Goal: Task Accomplishment & Management: Manage account settings

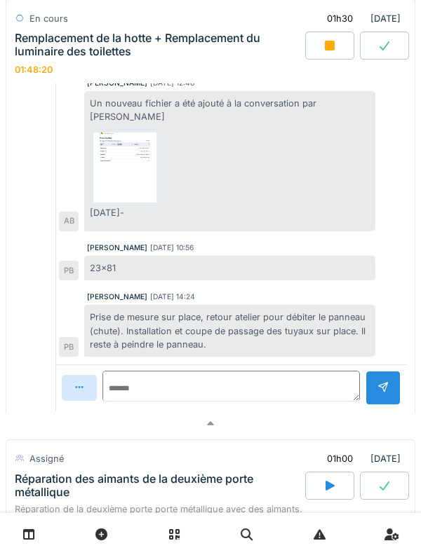
scroll to position [42, 0]
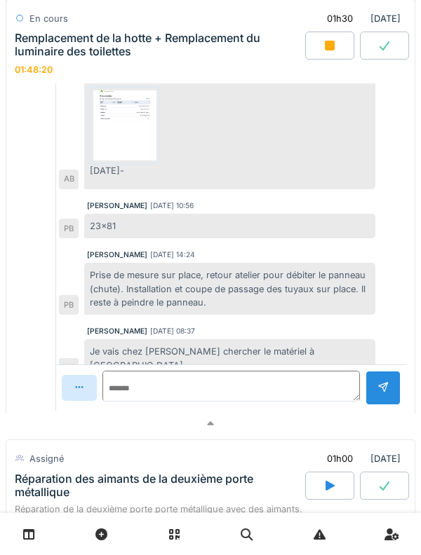
click at [321, 40] on div at bounding box center [329, 46] width 49 height 28
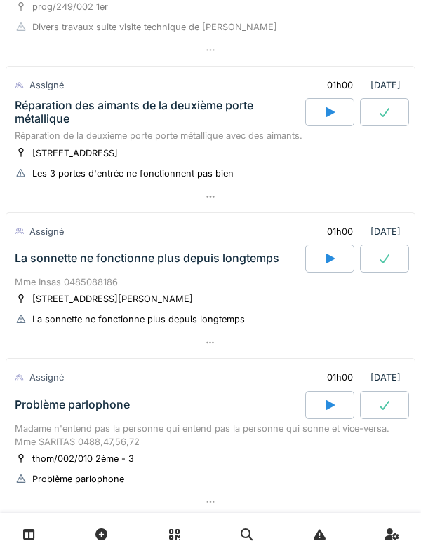
scroll to position [0, 0]
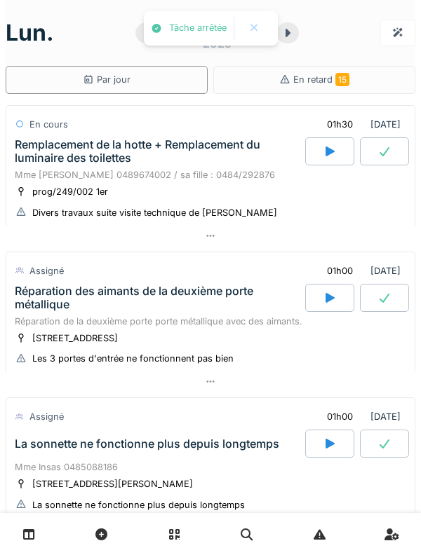
click at [64, 128] on div "En cours" at bounding box center [48, 124] width 39 height 13
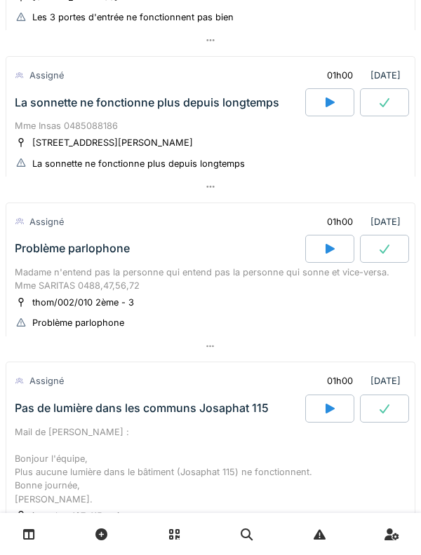
scroll to position [348, 0]
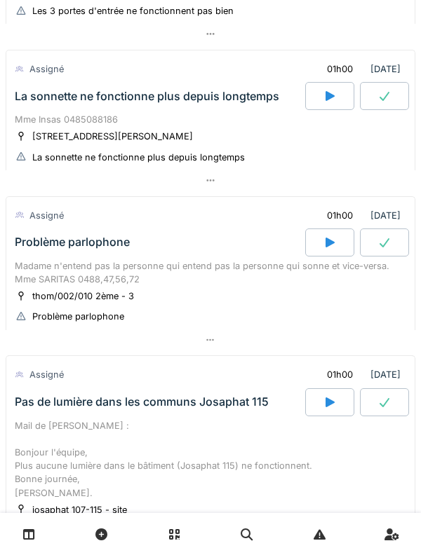
click at [62, 74] on div "Assigné" at bounding box center [46, 68] width 34 height 13
click at [35, 107] on div "La sonnette ne fonctionne plus depuis longtemps" at bounding box center [158, 96] width 293 height 28
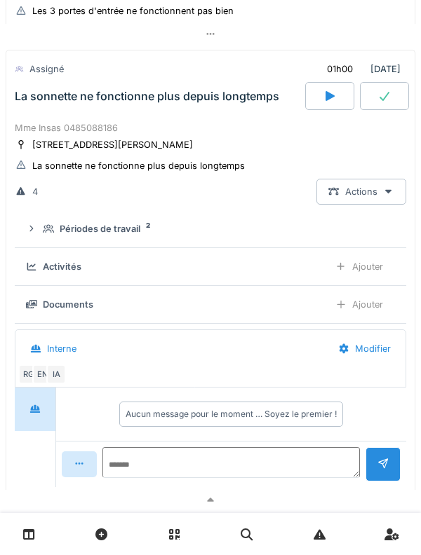
scroll to position [343, 0]
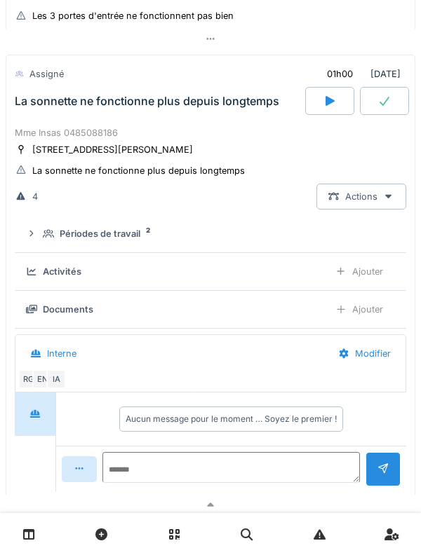
click at [50, 236] on icon at bounding box center [48, 233] width 11 height 9
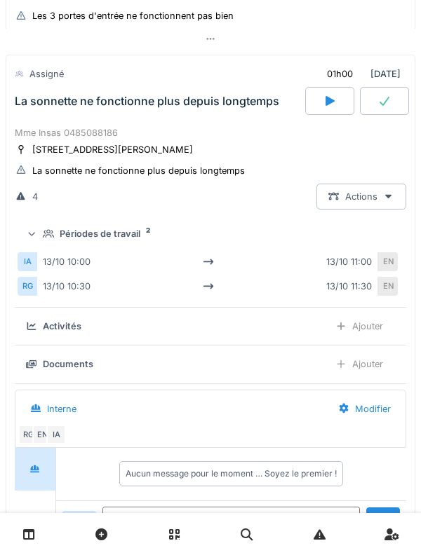
click at [41, 223] on summary "Périodes de travail 2" at bounding box center [210, 234] width 380 height 26
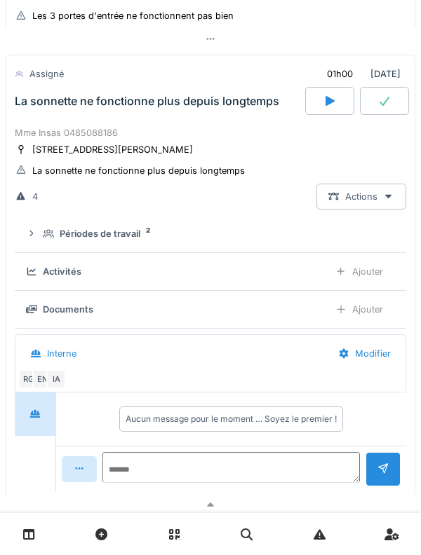
click at [38, 104] on div "La sonnette ne fonctionne plus depuis longtemps" at bounding box center [147, 101] width 264 height 13
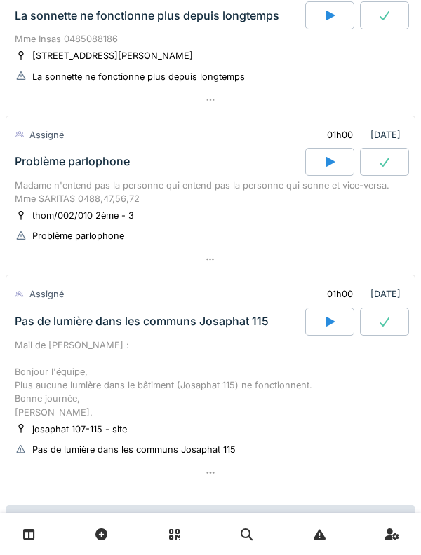
click at [38, 189] on div "Madame n'entend pas la personne qui entend pas la personne qui sonne et vice-ve…" at bounding box center [210, 192] width 391 height 27
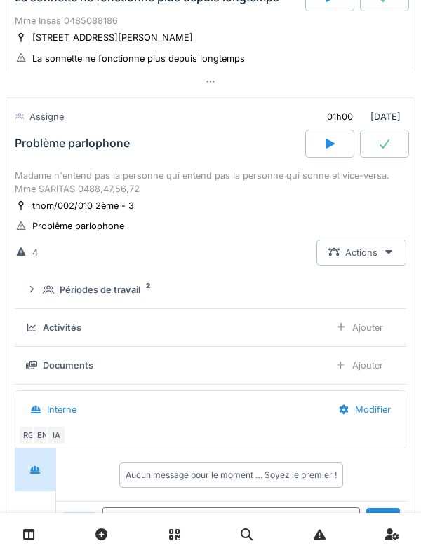
scroll to position [489, 0]
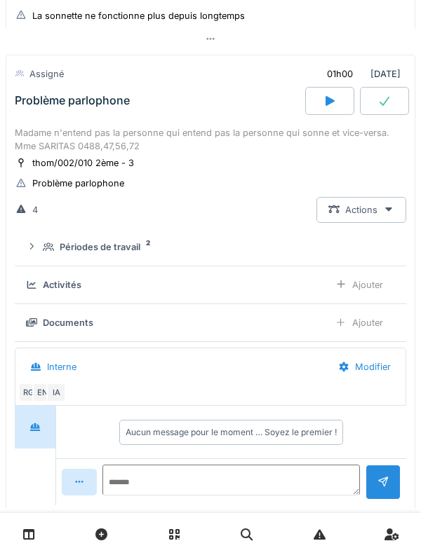
click at [39, 135] on div "Madame n'entend pas la personne qui entend pas la personne qui sonne et vice-ve…" at bounding box center [210, 139] width 391 height 27
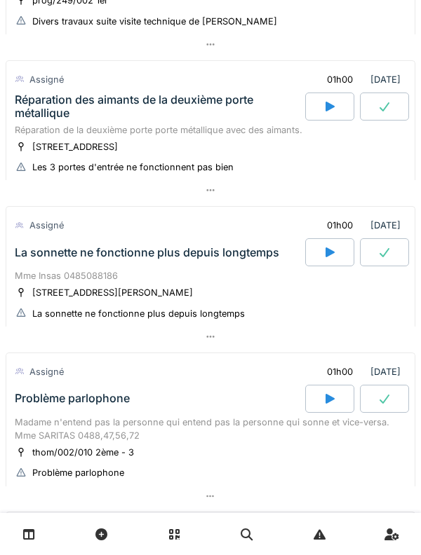
scroll to position [0, 0]
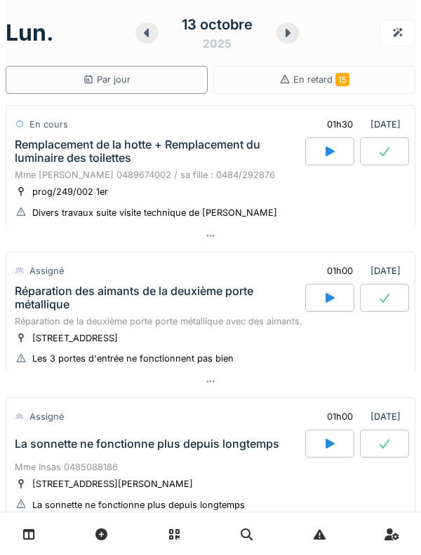
click at [72, 172] on div "Mme [PERSON_NAME] 0489674002 / sa fille : 0484/292876" at bounding box center [210, 174] width 391 height 13
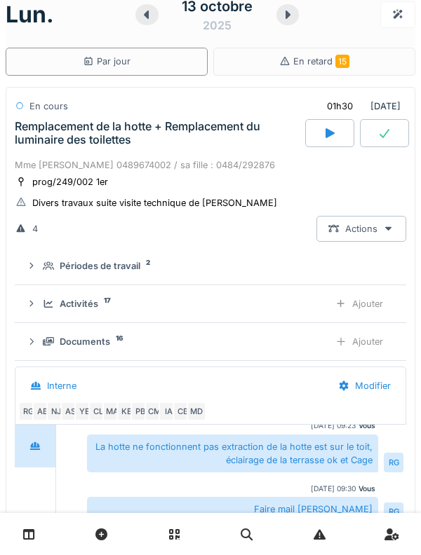
scroll to position [49, 0]
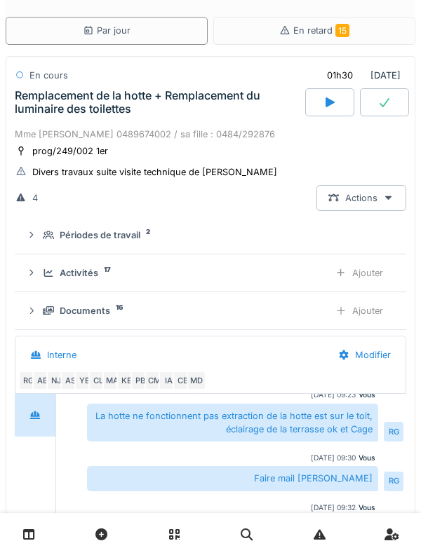
click at [98, 271] on div "Activités 17" at bounding box center [180, 272] width 275 height 13
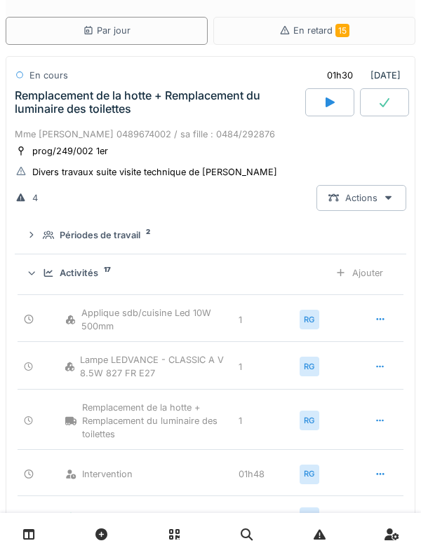
click at [367, 266] on div "Ajouter" at bounding box center [358, 273] width 71 height 26
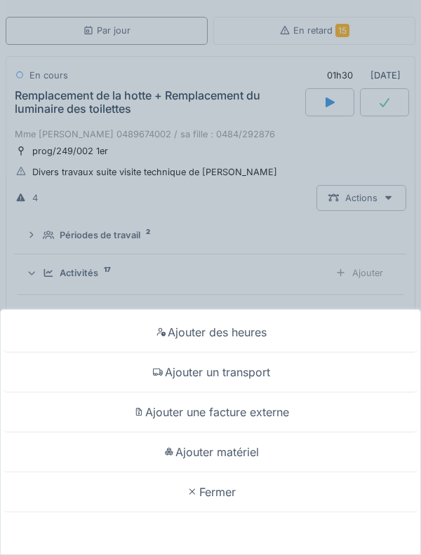
click at [310, 443] on div "Ajouter matériel" at bounding box center [210, 452] width 413 height 40
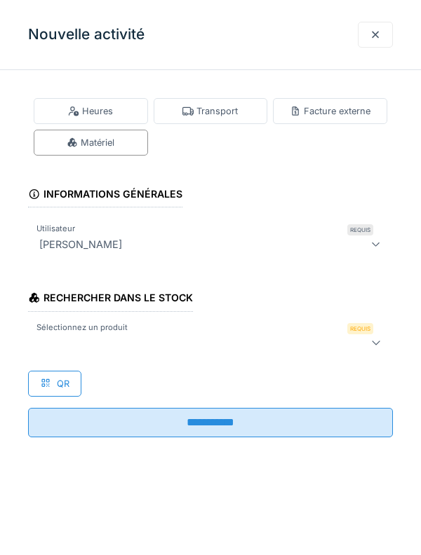
click at [216, 343] on div at bounding box center [187, 342] width 307 height 17
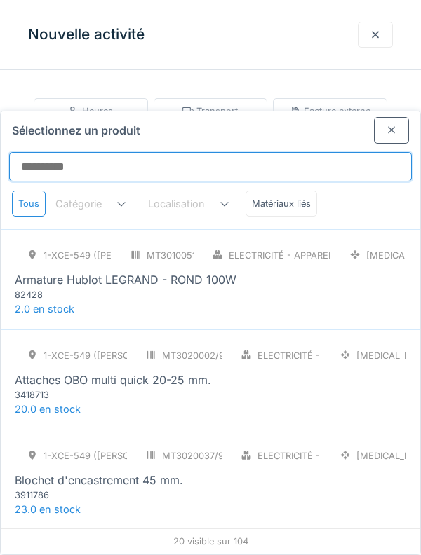
click at [224, 152] on input "Sélectionnez un produit" at bounding box center [210, 166] width 402 height 29
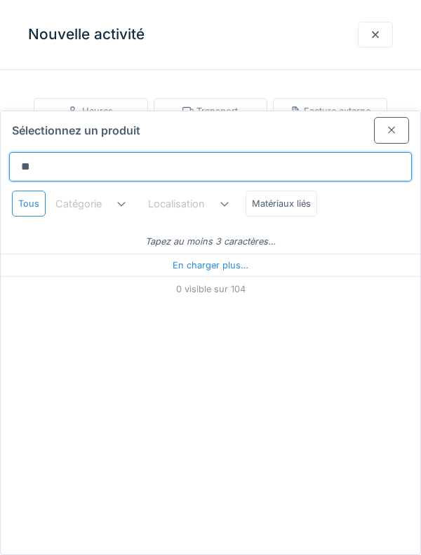
type input "***"
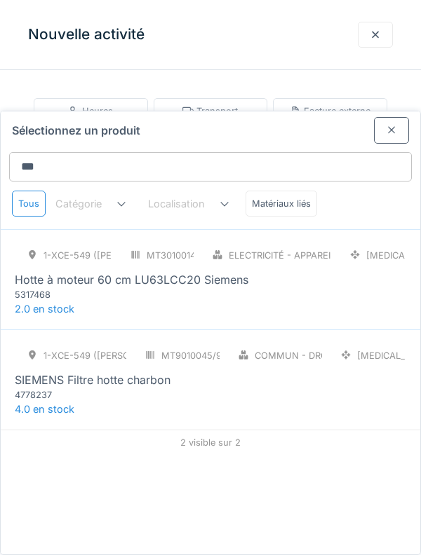
click at [379, 117] on div at bounding box center [391, 130] width 35 height 26
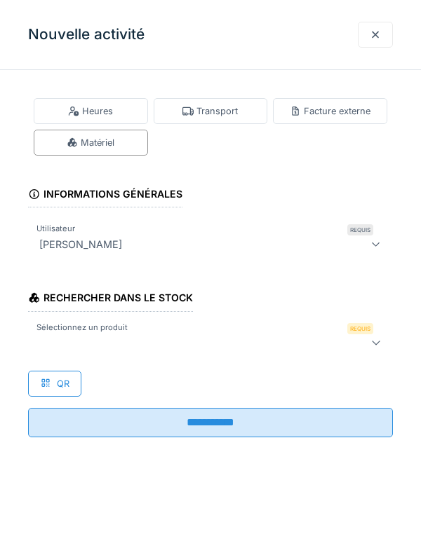
click at [70, 119] on div "Heures" at bounding box center [91, 111] width 114 height 26
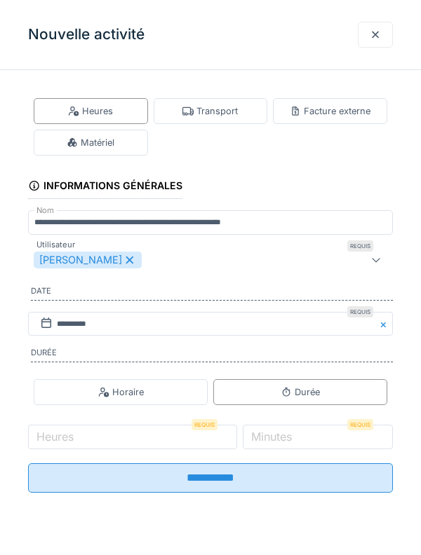
click at [71, 141] on icon at bounding box center [72, 142] width 9 height 9
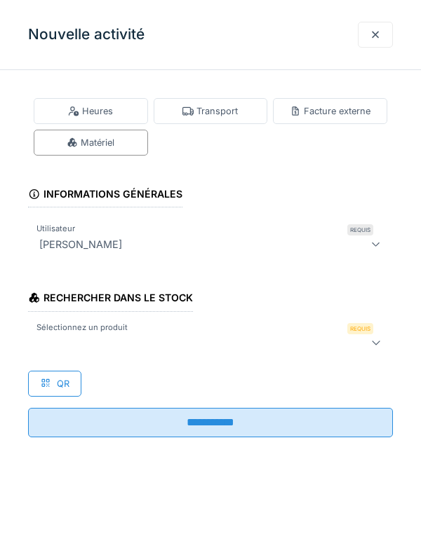
click at [53, 118] on div "Heures" at bounding box center [91, 111] width 114 height 26
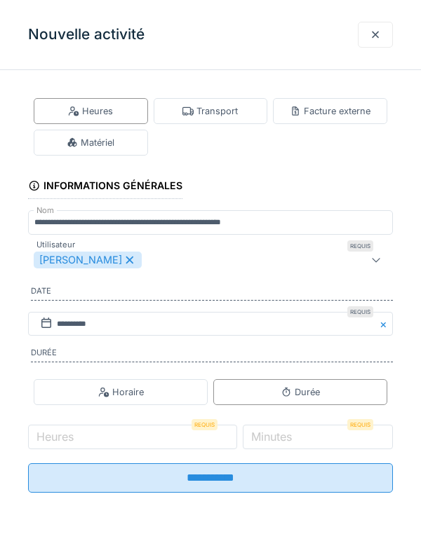
click at [55, 138] on div "Matériel" at bounding box center [91, 143] width 114 height 26
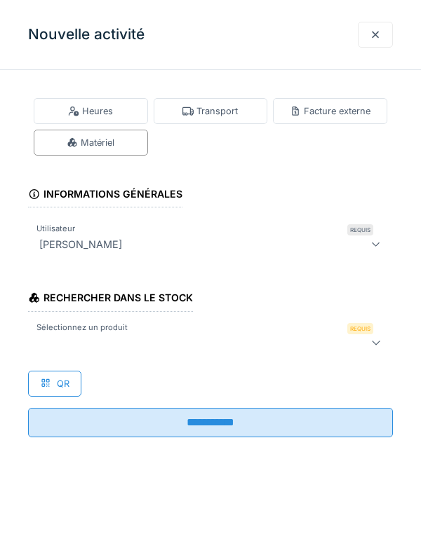
click at [314, 342] on div at bounding box center [187, 342] width 307 height 17
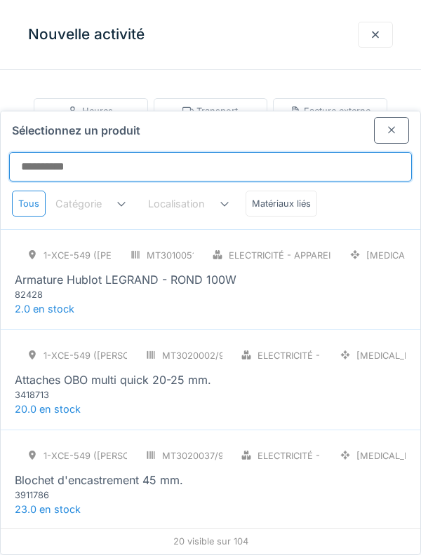
click at [252, 152] on input "Sélectionnez un produit" at bounding box center [210, 166] width 402 height 29
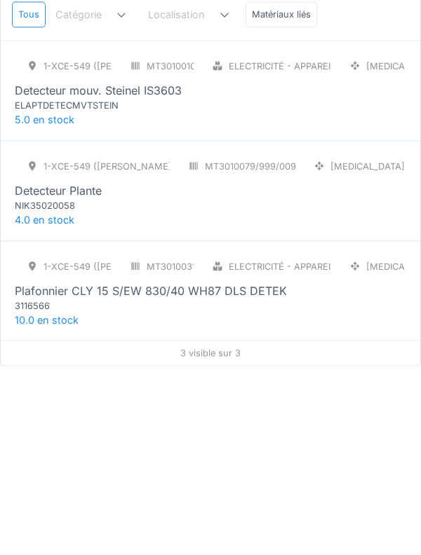
type input "*"
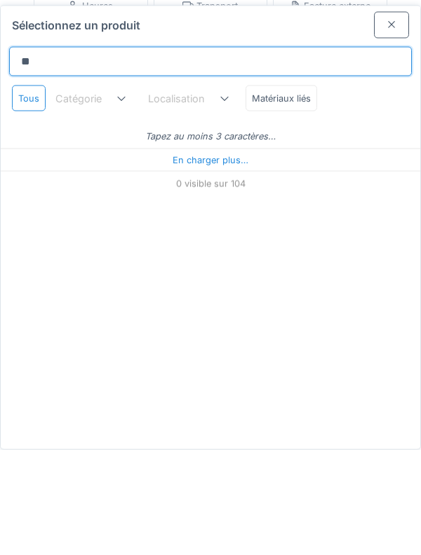
type input "***"
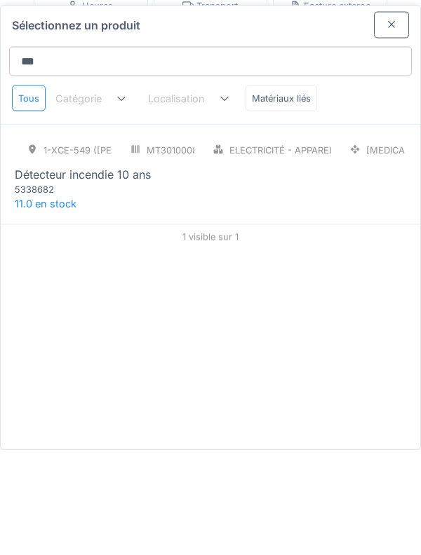
click at [48, 288] on div "5338682" at bounding box center [99, 294] width 168 height 13
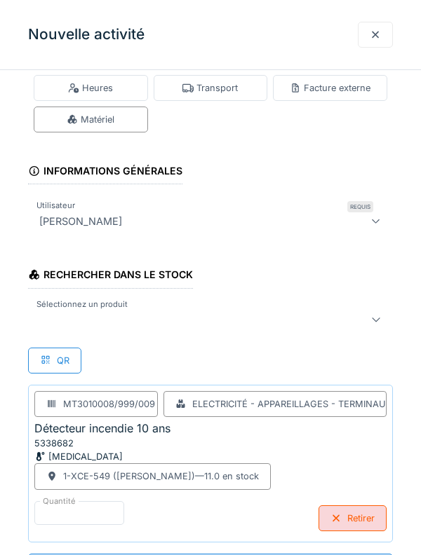
scroll to position [264, 0]
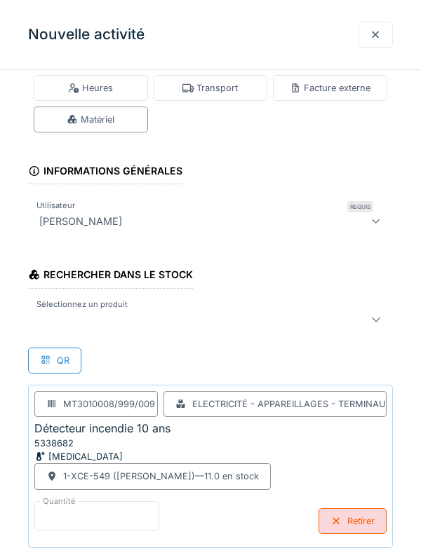
click at [137, 517] on input "*" at bounding box center [96, 515] width 125 height 29
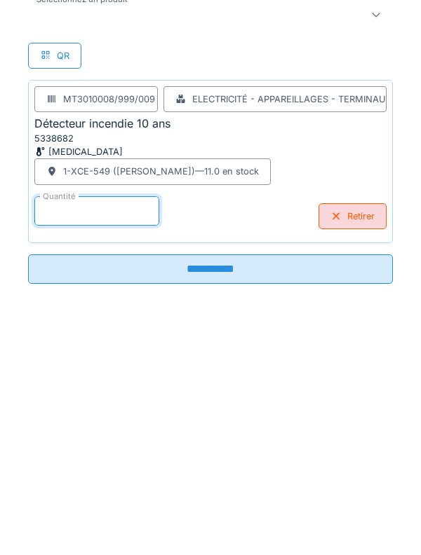
scroll to position [95, 0]
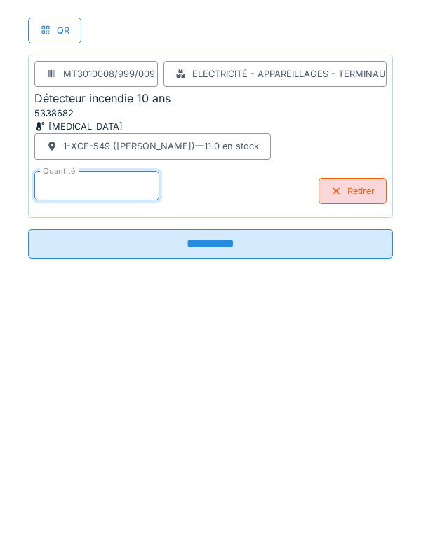
type input "*"
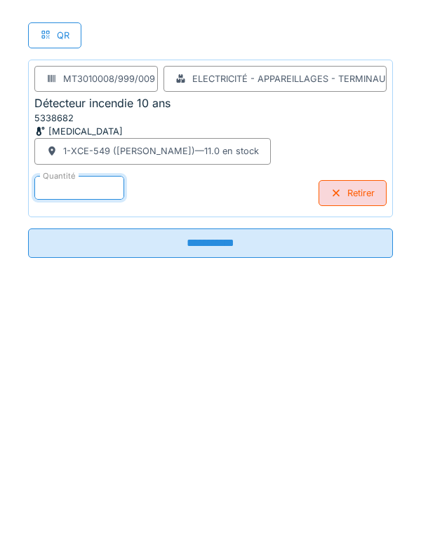
click at [303, 511] on input "**********" at bounding box center [210, 500] width 364 height 29
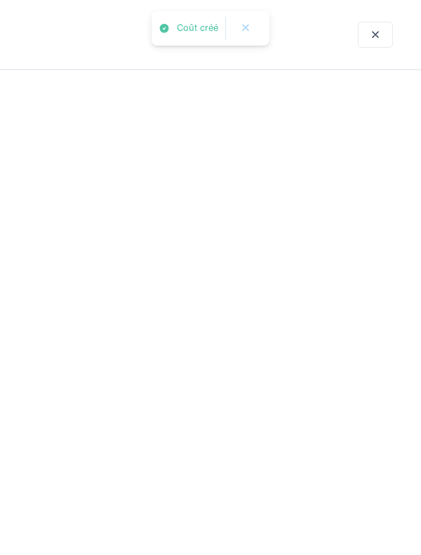
scroll to position [0, 0]
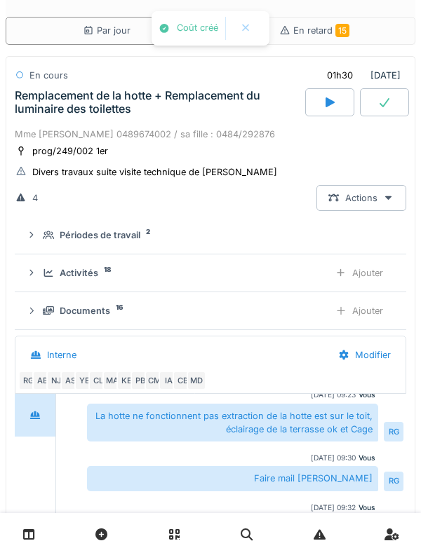
click at [71, 114] on div "Remplacement de la hotte + Remplacement du luminaire des toilettes" at bounding box center [158, 102] width 287 height 27
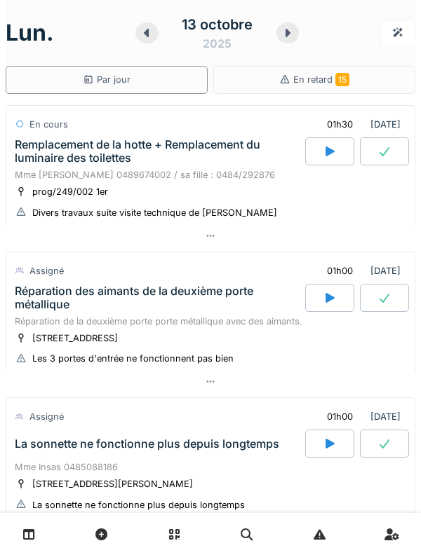
click at [49, 189] on div "prog/249/002 1er" at bounding box center [70, 191] width 76 height 13
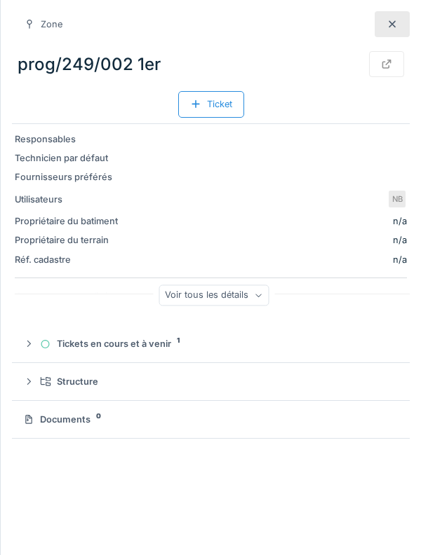
click at [382, 30] on div at bounding box center [391, 24] width 35 height 26
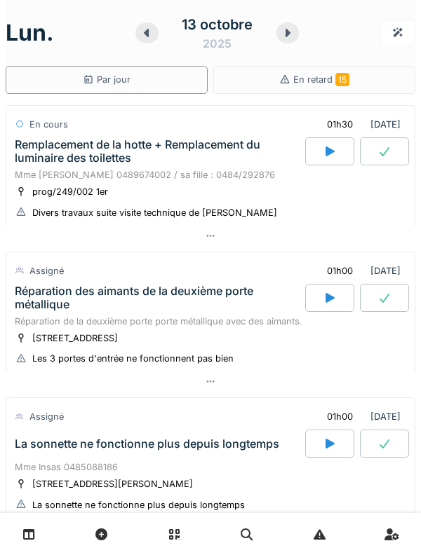
click at [44, 151] on div "Remplacement de la hotte + Remplacement du luminaire des toilettes" at bounding box center [158, 151] width 287 height 27
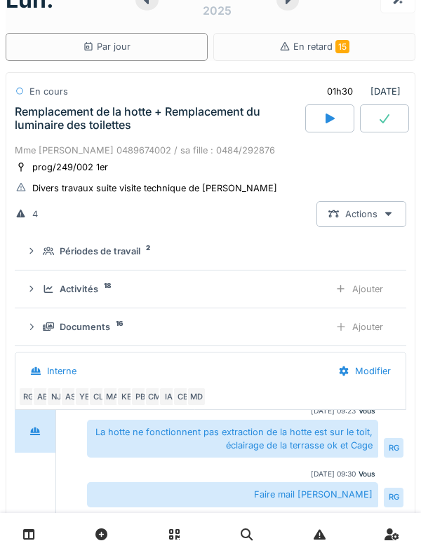
scroll to position [49, 0]
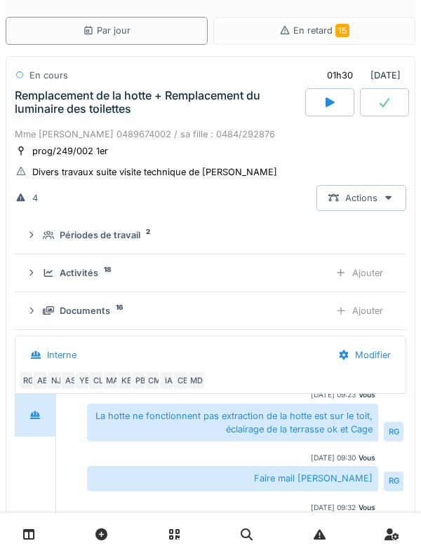
click at [46, 266] on div "Activités 18 Ajouter" at bounding box center [210, 273] width 369 height 26
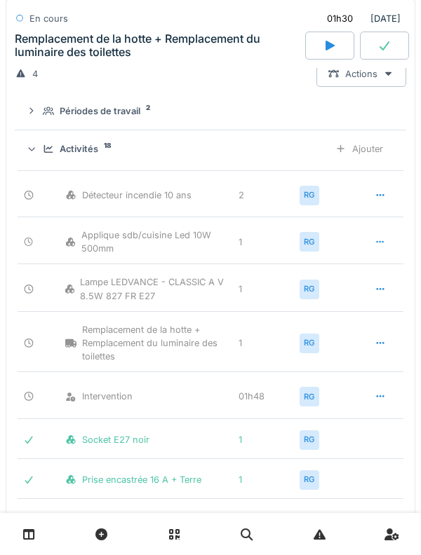
scroll to position [188, 0]
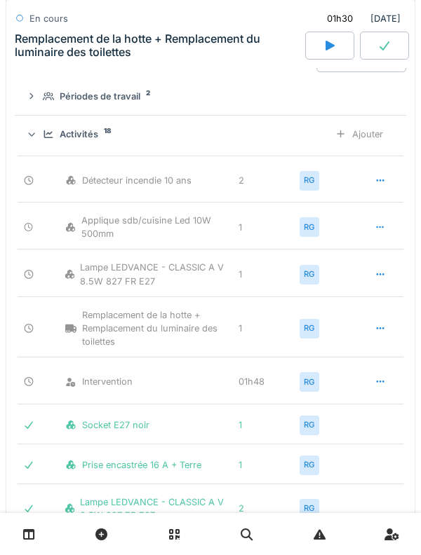
click at [44, 137] on icon at bounding box center [48, 134] width 11 height 9
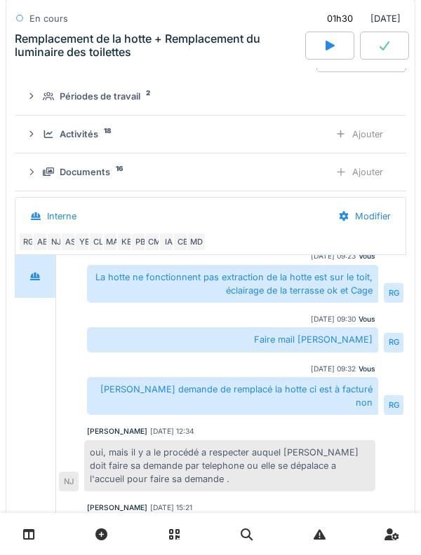
click at [48, 142] on div "Activités 18 Ajouter" at bounding box center [210, 134] width 369 height 26
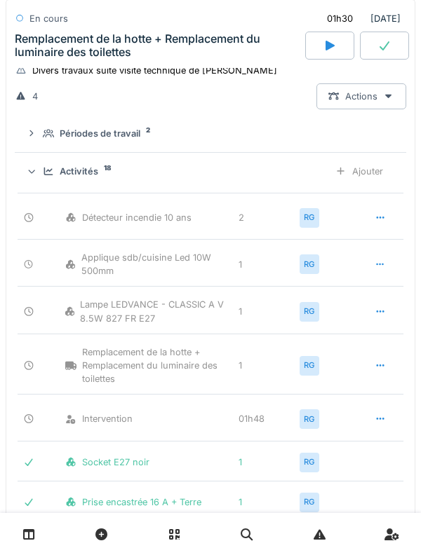
scroll to position [148, 0]
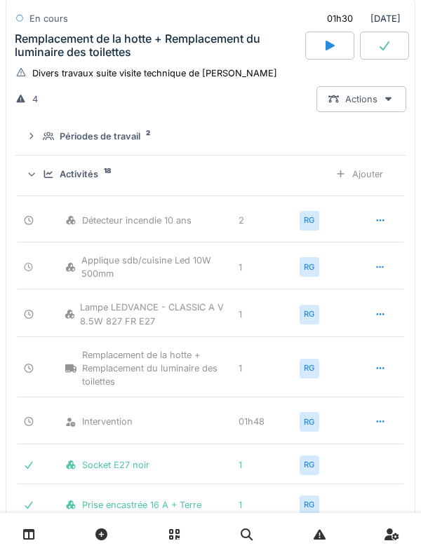
click at [44, 180] on div "Activités 18" at bounding box center [180, 174] width 275 height 13
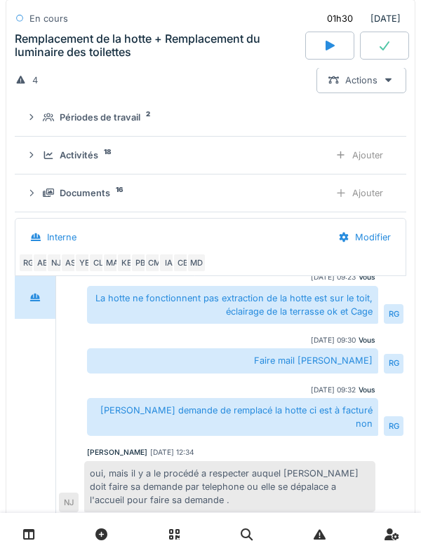
scroll to position [157, 0]
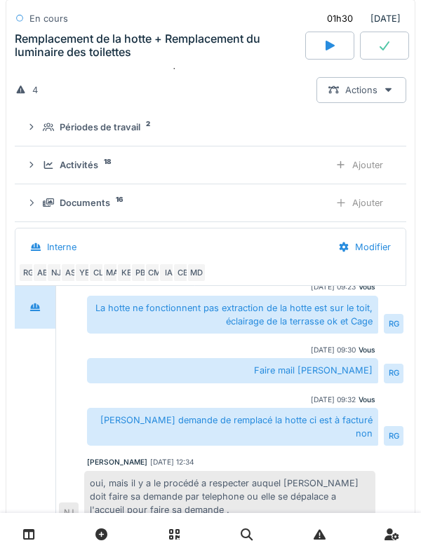
click at [41, 195] on div "Documents 16 Ajouter" at bounding box center [210, 203] width 369 height 26
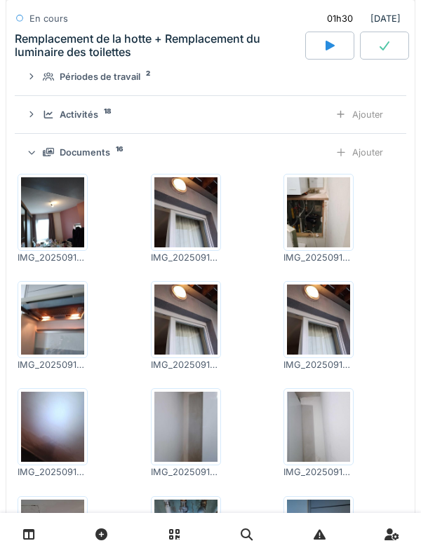
scroll to position [210, 0]
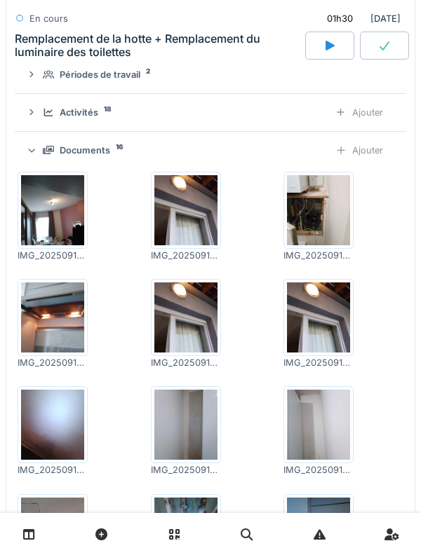
click at [48, 158] on div "Documents 16 Ajouter" at bounding box center [210, 150] width 369 height 26
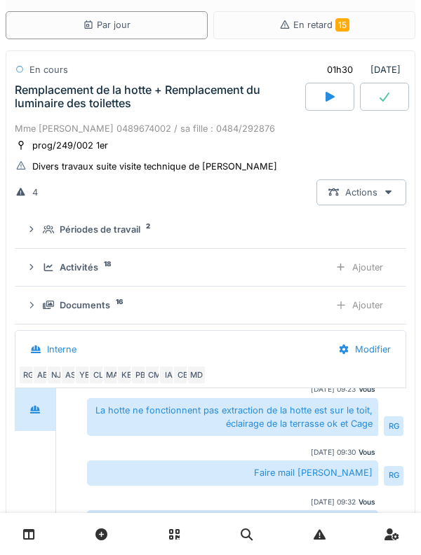
scroll to position [1, 0]
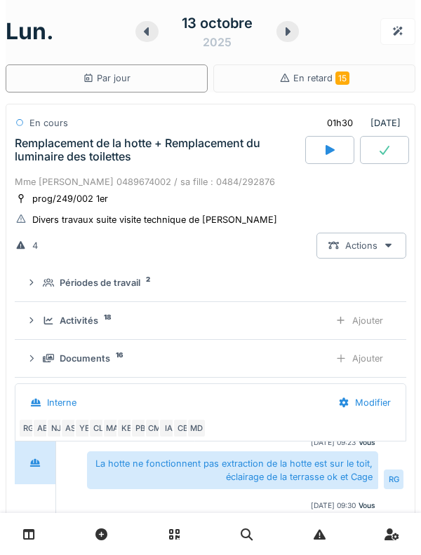
click at [50, 147] on div "Remplacement de la hotte + Remplacement du luminaire des toilettes" at bounding box center [158, 150] width 287 height 27
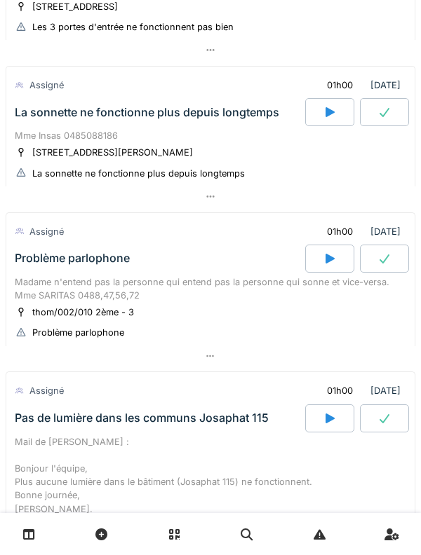
scroll to position [356, 0]
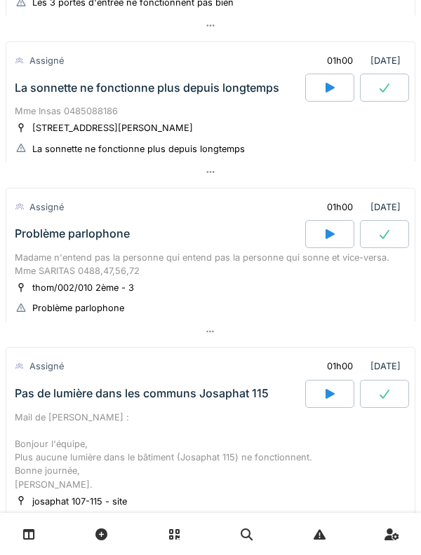
click at [317, 247] on div at bounding box center [329, 234] width 49 height 28
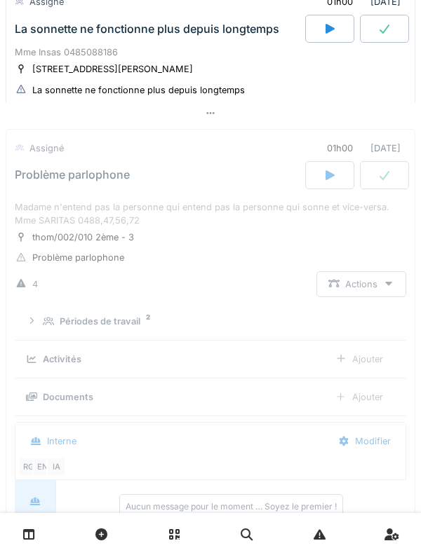
scroll to position [489, 0]
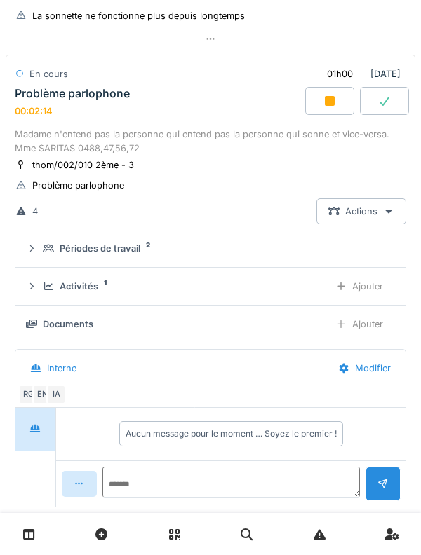
click at [205, 358] on div "Interne" at bounding box center [172, 369] width 308 height 32
click at [20, 370] on div "Interne" at bounding box center [53, 368] width 70 height 26
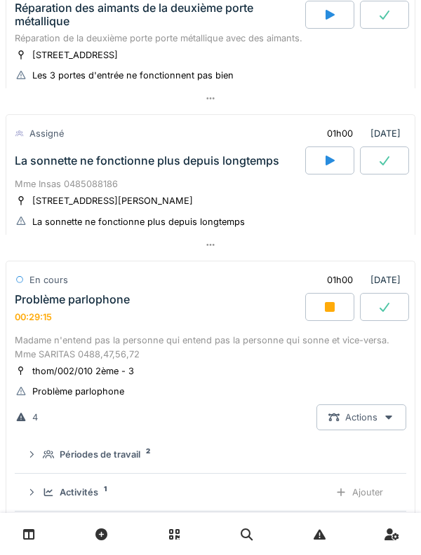
scroll to position [276, 0]
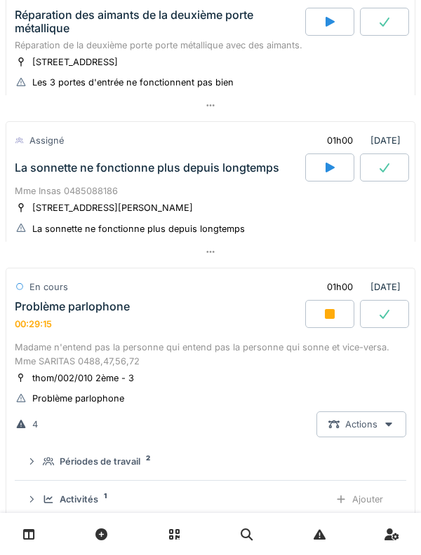
click at [50, 292] on div "En cours" at bounding box center [48, 286] width 39 height 13
click at [47, 304] on div "Problème parlophone" at bounding box center [72, 306] width 115 height 13
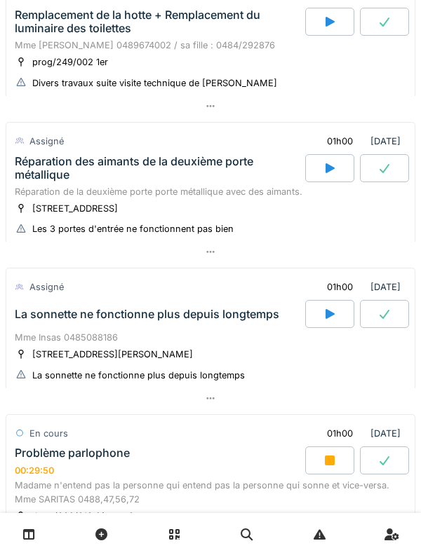
scroll to position [0, 0]
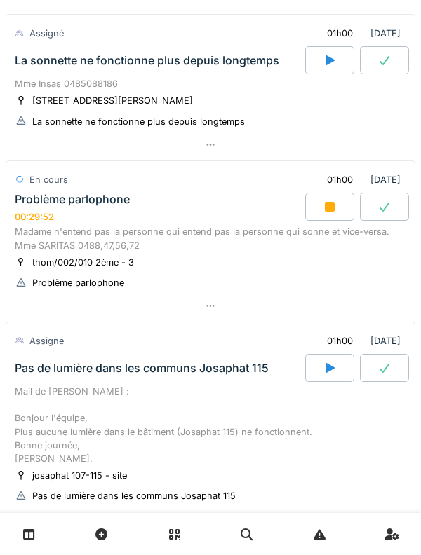
click at [49, 235] on div "Madame n'entend pas la personne qui entend pas la personne qui sonne et vice-ve…" at bounding box center [210, 238] width 391 height 27
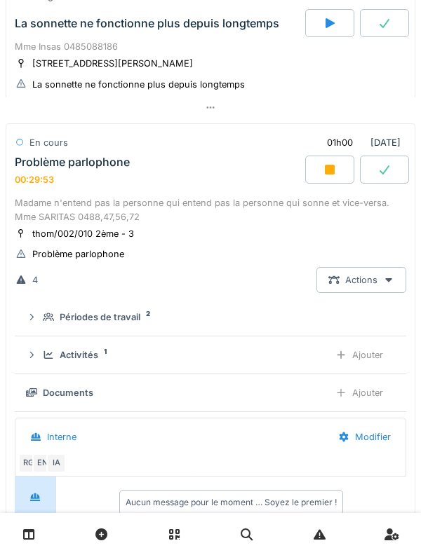
scroll to position [489, 0]
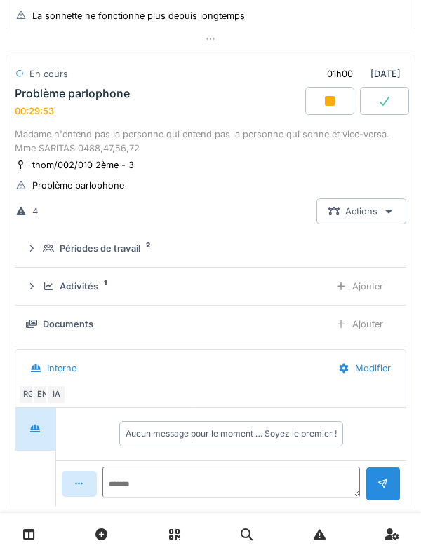
click at [48, 289] on icon at bounding box center [48, 286] width 9 height 8
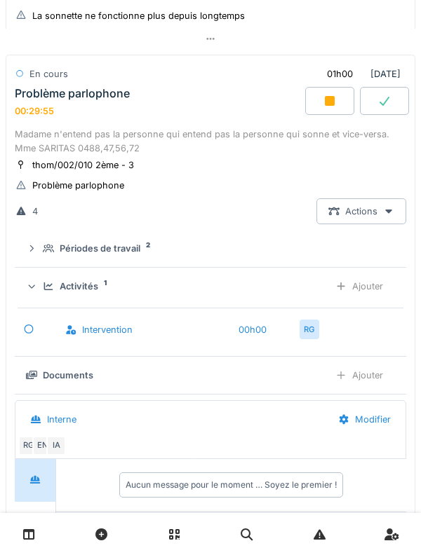
click at [382, 293] on div "Ajouter" at bounding box center [358, 286] width 71 height 26
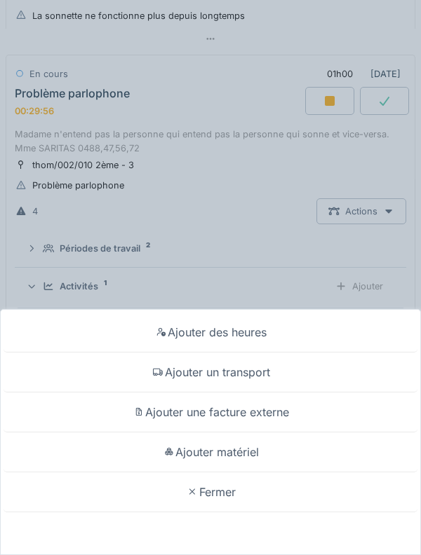
click at [292, 375] on div "Ajouter un transport" at bounding box center [210, 373] width 413 height 40
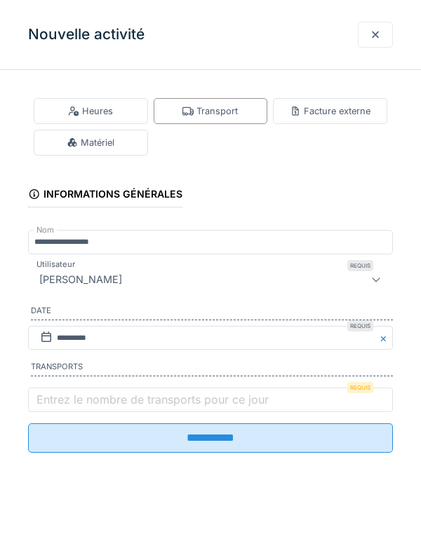
click at [136, 406] on label "Entrez le nombre de transports pour ce jour" at bounding box center [153, 399] width 238 height 17
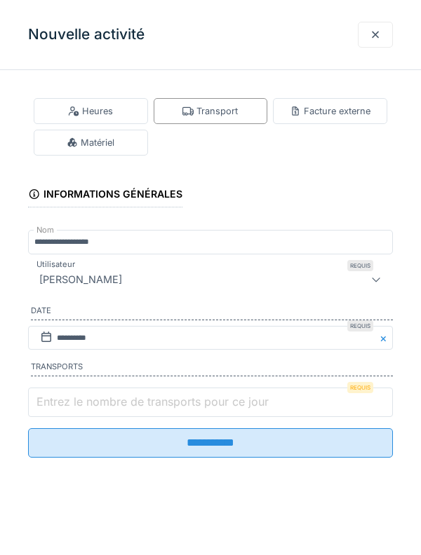
click at [136, 406] on input "Entrez le nombre de transports pour ce jour" at bounding box center [210, 402] width 364 height 29
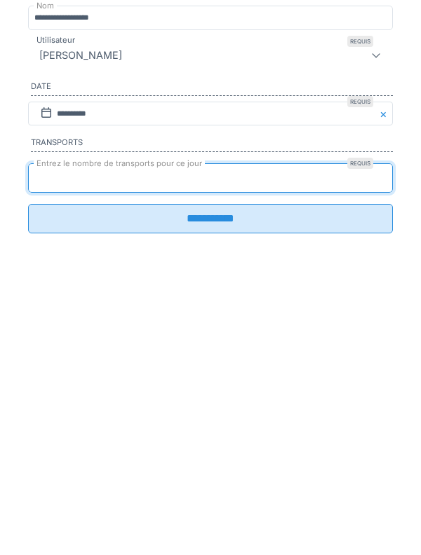
type input "*"
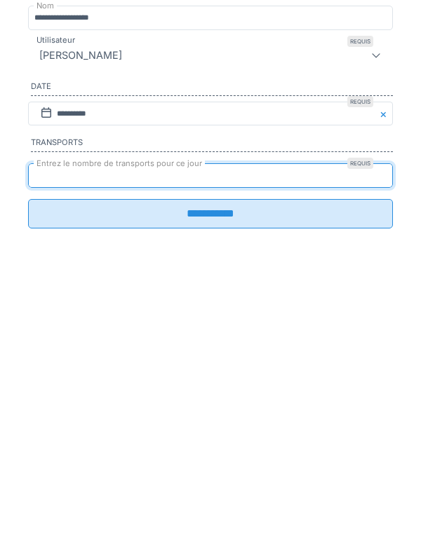
click at [306, 446] on input "**********" at bounding box center [210, 437] width 364 height 29
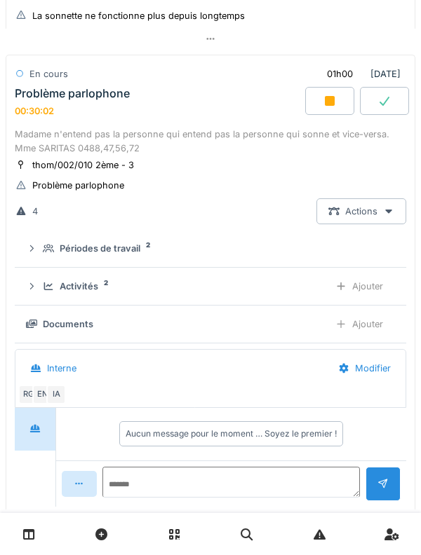
click at [48, 285] on icon at bounding box center [48, 286] width 11 height 9
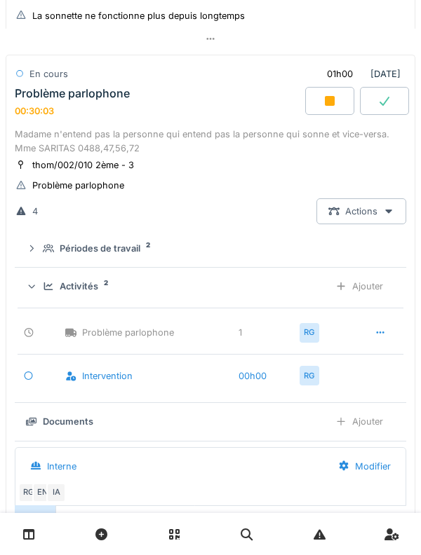
click at [47, 287] on icon at bounding box center [48, 286] width 11 height 9
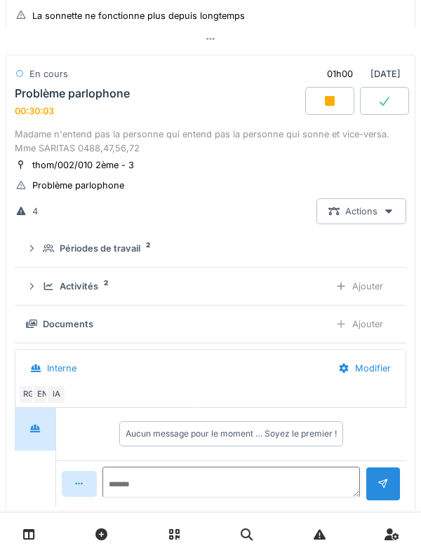
click at [46, 248] on icon at bounding box center [48, 249] width 11 height 8
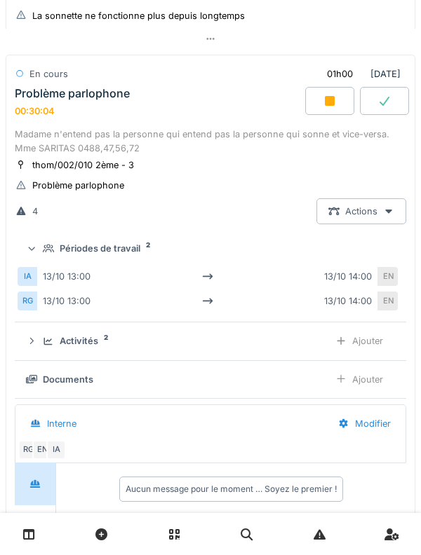
click at [46, 247] on icon at bounding box center [48, 248] width 11 height 9
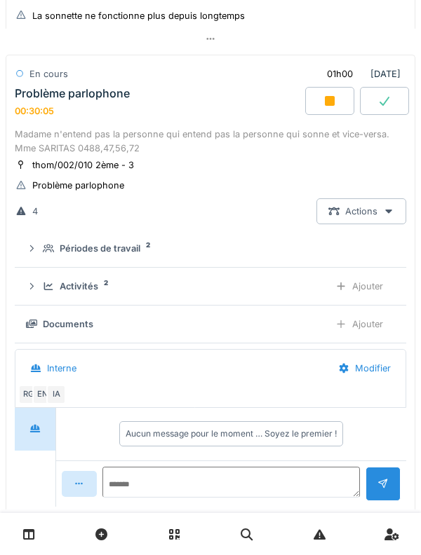
click at [44, 279] on div "Activités 2 Ajouter" at bounding box center [210, 286] width 369 height 26
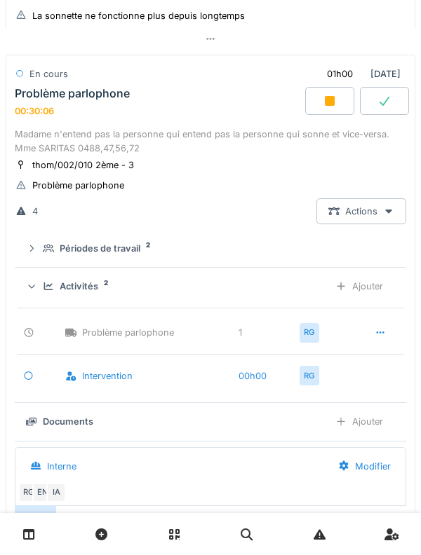
click at [43, 286] on div "Activités 2 Ajouter" at bounding box center [210, 286] width 369 height 26
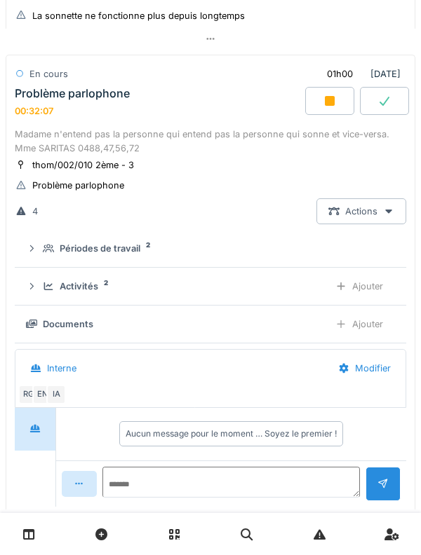
click at [100, 279] on div "Activités 2 Ajouter" at bounding box center [210, 286] width 369 height 26
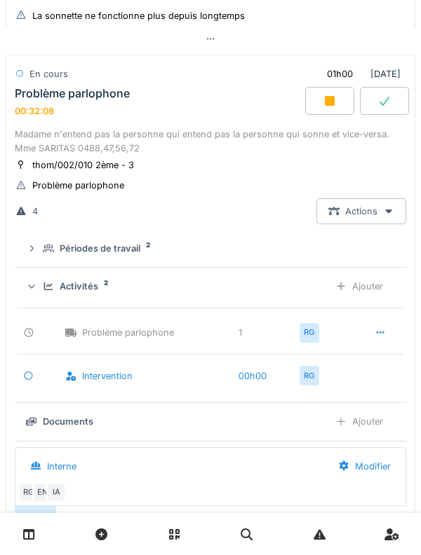
click at [370, 311] on div "Problème parlophone 1 RG" at bounding box center [210, 328] width 385 height 41
click at [374, 295] on div "Ajouter" at bounding box center [358, 286] width 71 height 26
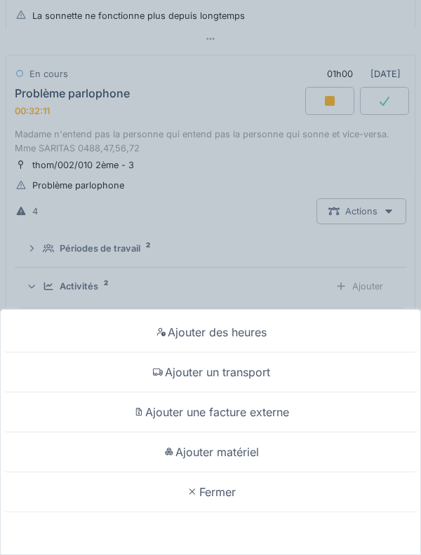
click at [306, 458] on div "Ajouter matériel" at bounding box center [210, 452] width 413 height 40
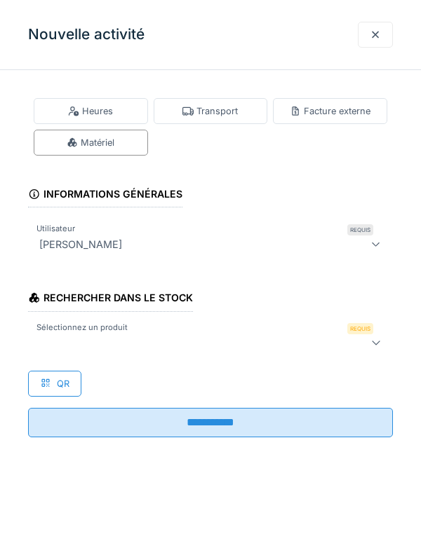
click at [308, 348] on div at bounding box center [187, 342] width 307 height 17
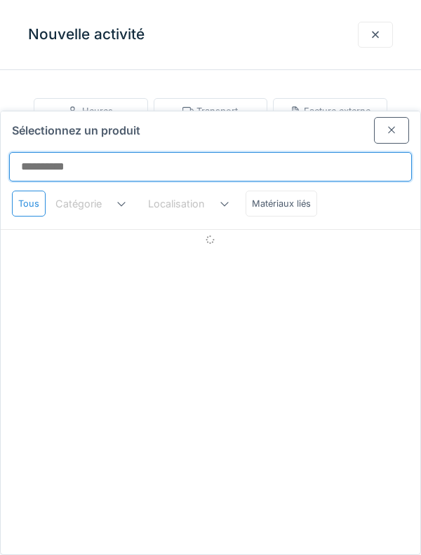
click at [322, 152] on input "Sélectionnez un produit" at bounding box center [210, 166] width 402 height 29
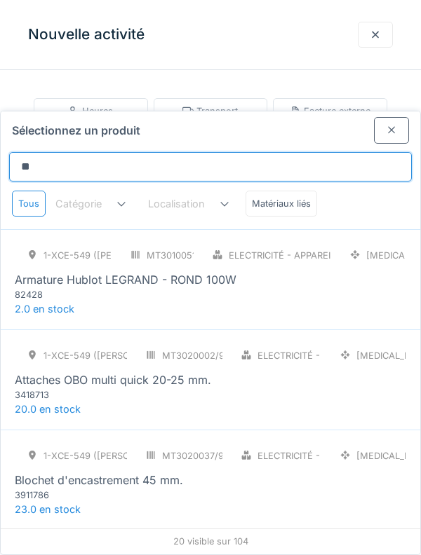
type input "*"
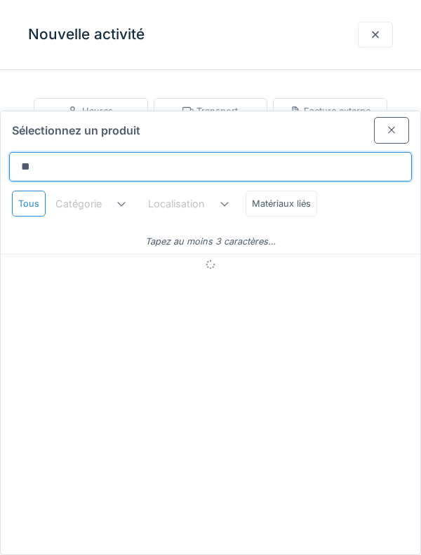
type input "***"
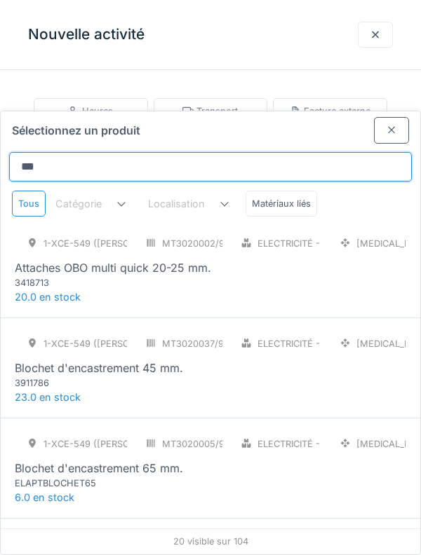
scroll to position [116, 0]
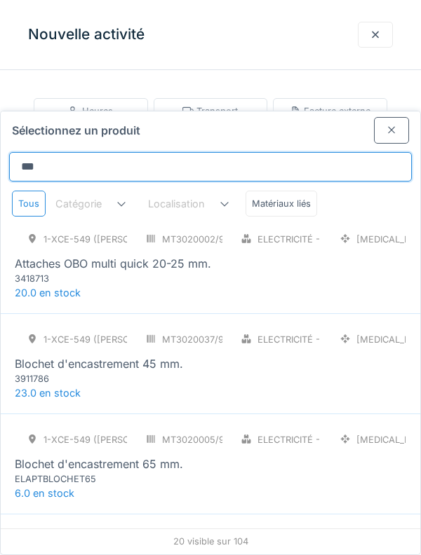
click at [338, 152] on input "***" at bounding box center [210, 166] width 402 height 29
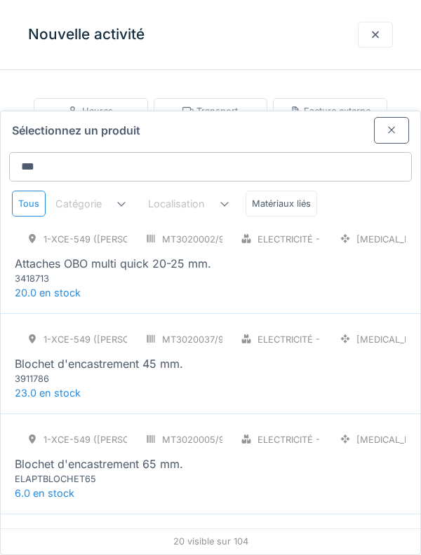
click at [379, 117] on div at bounding box center [391, 130] width 35 height 26
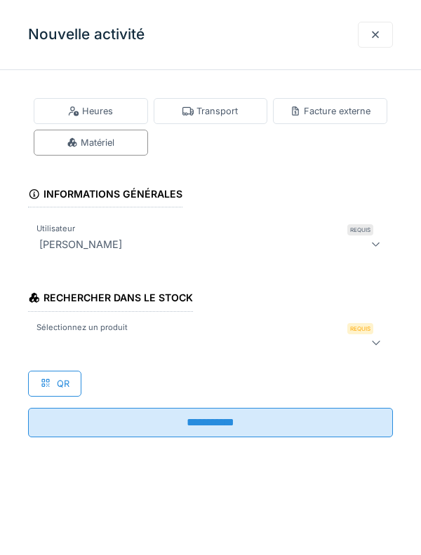
click at [261, 345] on div at bounding box center [187, 342] width 307 height 17
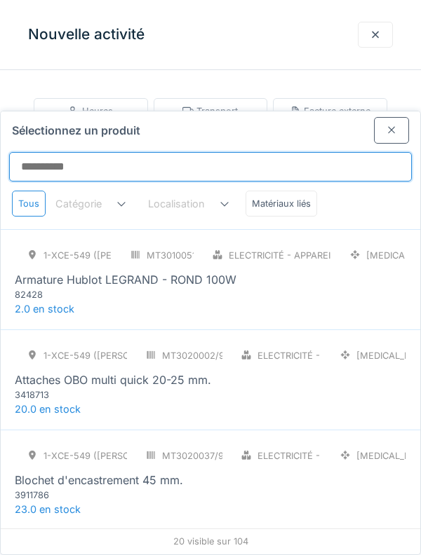
click at [308, 152] on input "Sélectionnez un produit" at bounding box center [210, 166] width 402 height 29
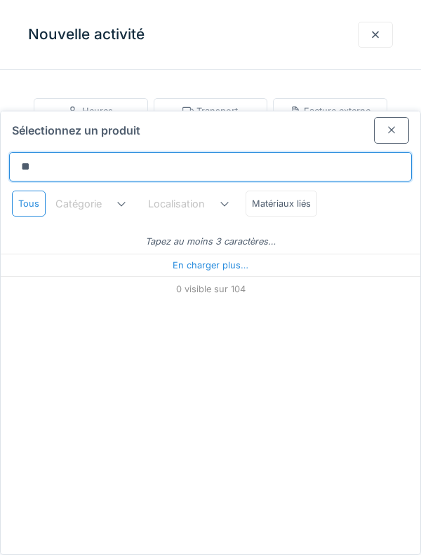
type input "***"
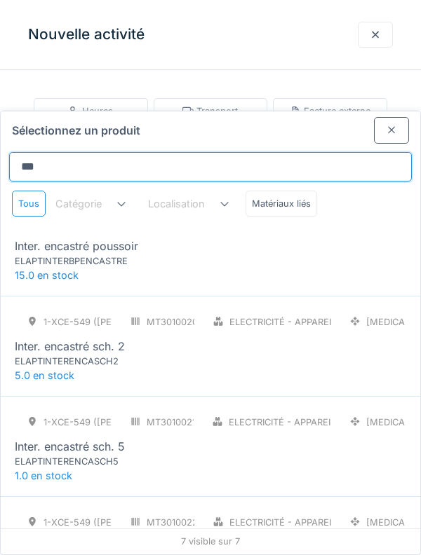
scroll to position [36, 0]
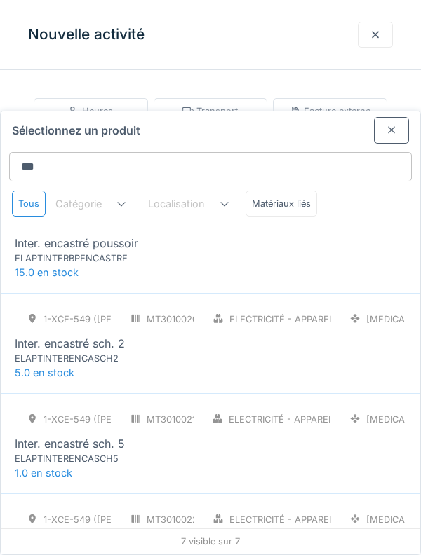
click at [369, 216] on div "1-XCE-549 (ROBERT) MT3010019/999/009 Electricité - Appareillages - terminaux [M…" at bounding box center [210, 243] width 419 height 100
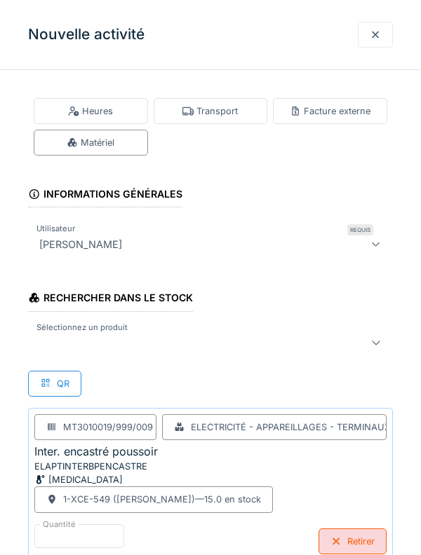
click at [294, 347] on div at bounding box center [187, 342] width 307 height 17
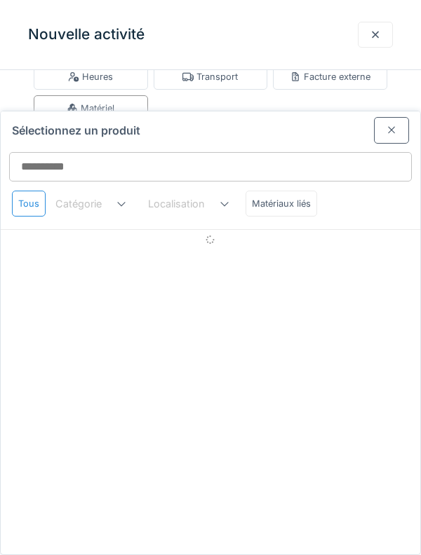
scroll to position [64, 0]
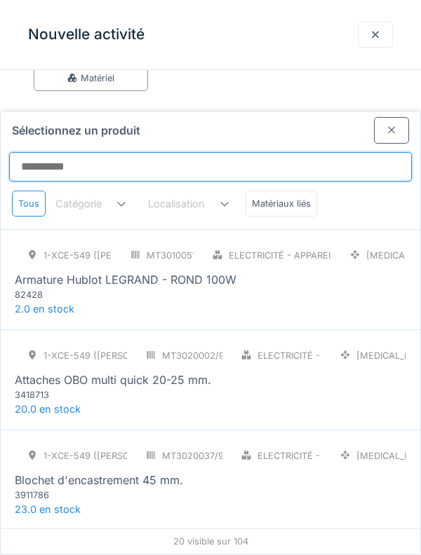
click at [335, 152] on input "Sélectionnez un produit" at bounding box center [210, 166] width 402 height 29
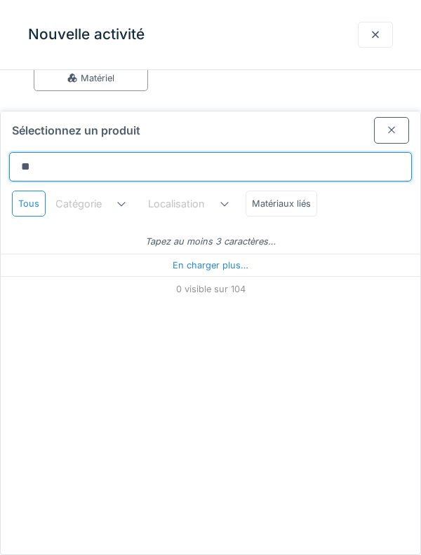
type input "***"
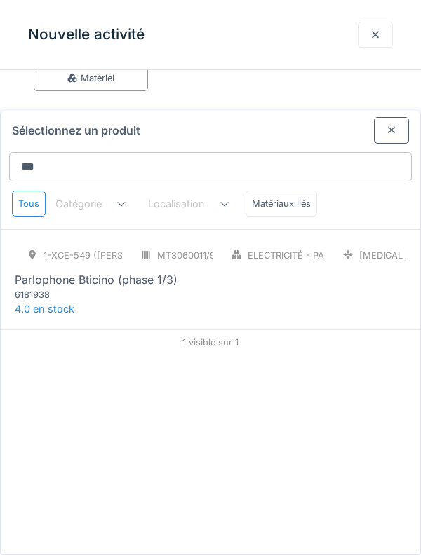
click at [296, 256] on div "1-XCE-549 (ROBERT) MT3060011/999/009 Electricité - Parlophonie [MEDICAL_DATA] P…" at bounding box center [210, 279] width 419 height 100
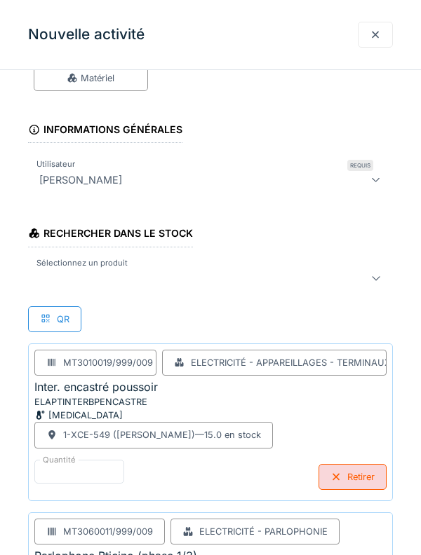
scroll to position [192, 0]
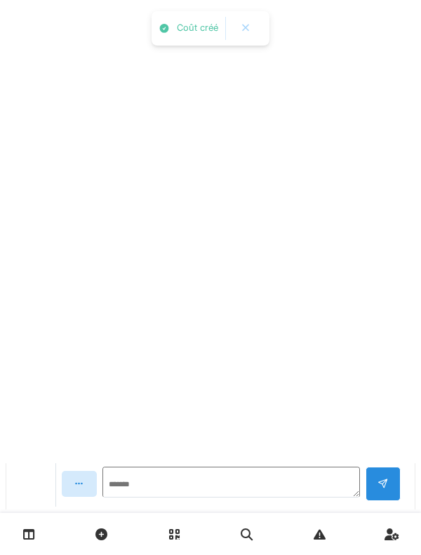
scroll to position [0, 0]
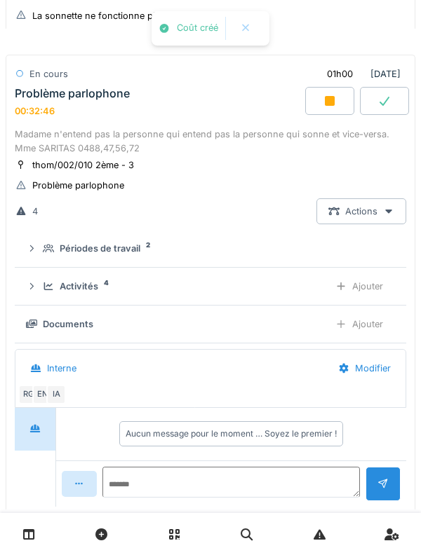
click at [96, 297] on div "Activités 4 Ajouter" at bounding box center [210, 286] width 369 height 26
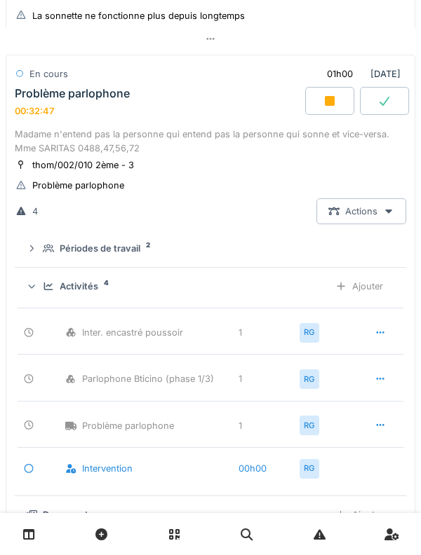
click at [373, 299] on div "Ajouter" at bounding box center [358, 286] width 71 height 26
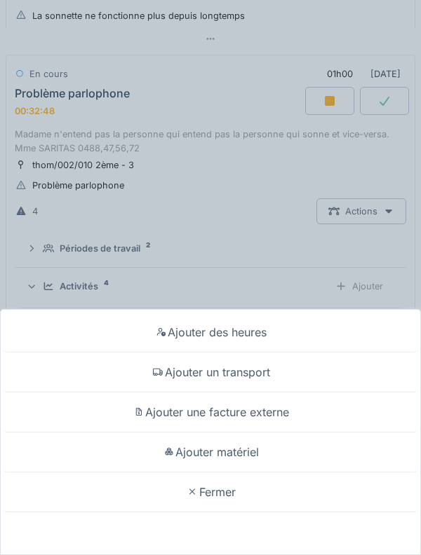
click at [301, 472] on div "Ajouter matériel" at bounding box center [210, 452] width 413 height 40
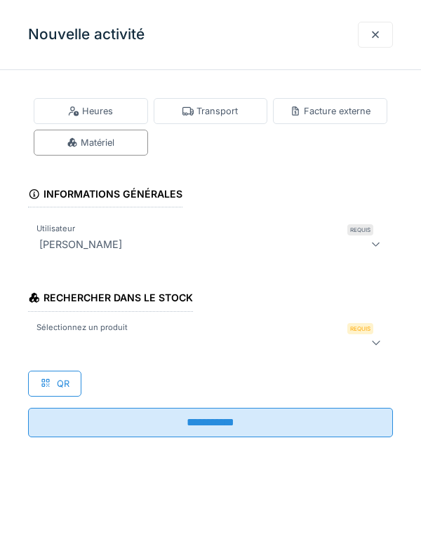
click at [328, 353] on div at bounding box center [210, 343] width 364 height 28
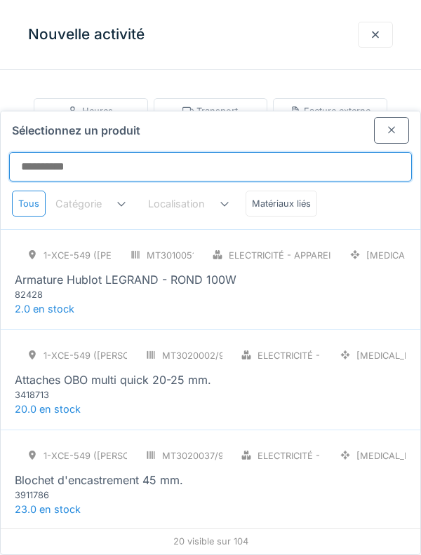
click at [339, 152] on input "Sélectionnez un produit" at bounding box center [210, 166] width 402 height 29
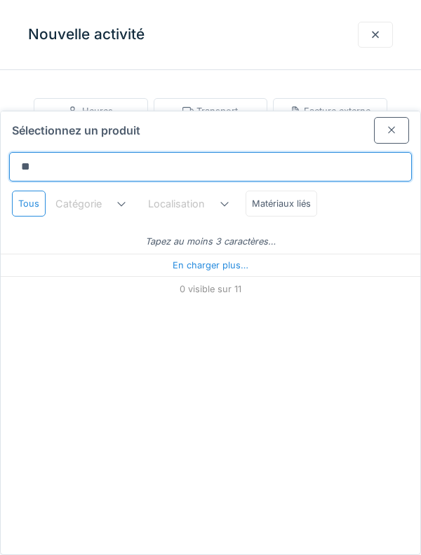
type input "*"
type input "***"
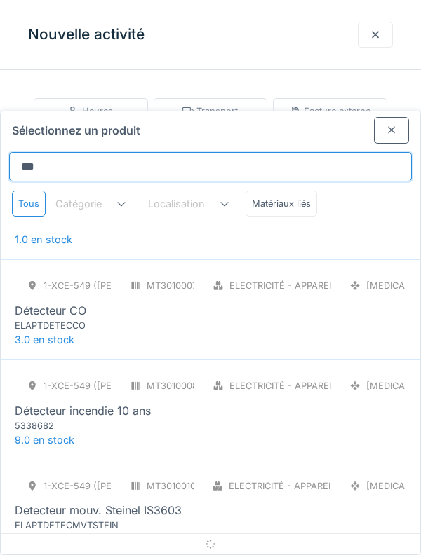
scroll to position [1646, 0]
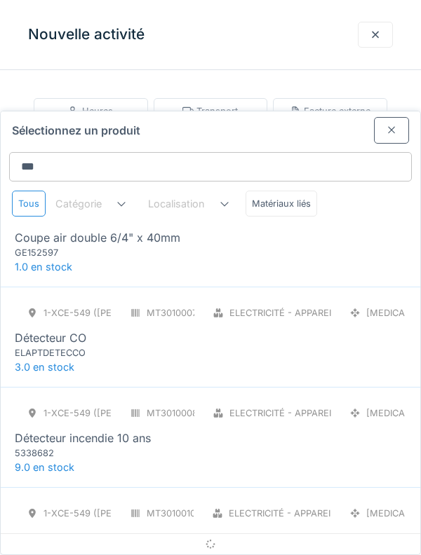
click at [376, 117] on div at bounding box center [391, 130] width 35 height 26
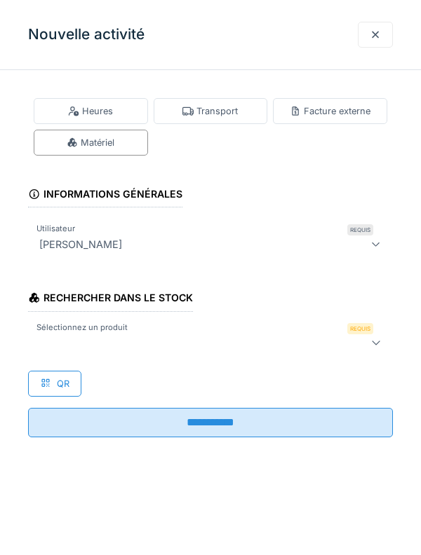
click at [375, 34] on div at bounding box center [374, 34] width 11 height 13
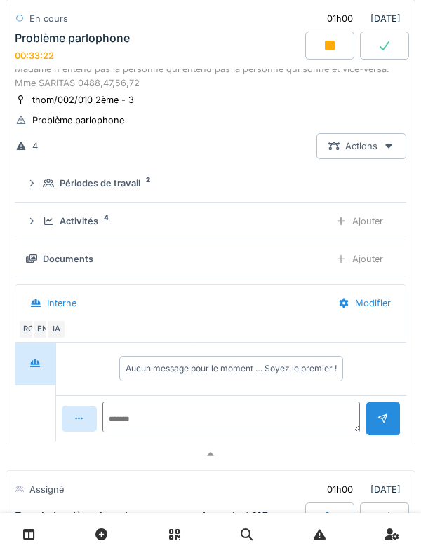
scroll to position [606, 0]
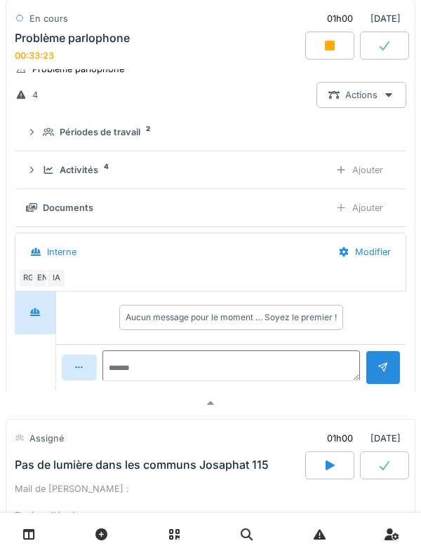
click at [105, 183] on div "Activités 4 Ajouter" at bounding box center [210, 170] width 369 height 26
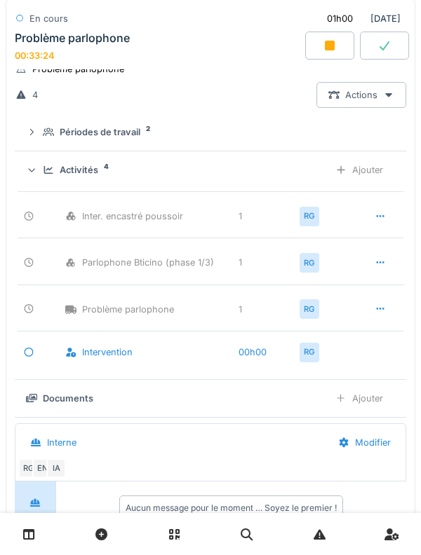
click at [113, 177] on div "Activités 4" at bounding box center [180, 169] width 275 height 13
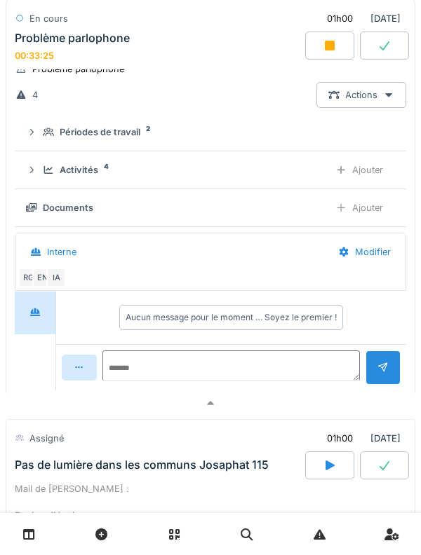
click at [374, 221] on div "Ajouter" at bounding box center [358, 208] width 71 height 26
click at [109, 212] on div "Documents" at bounding box center [85, 207] width 50 height 13
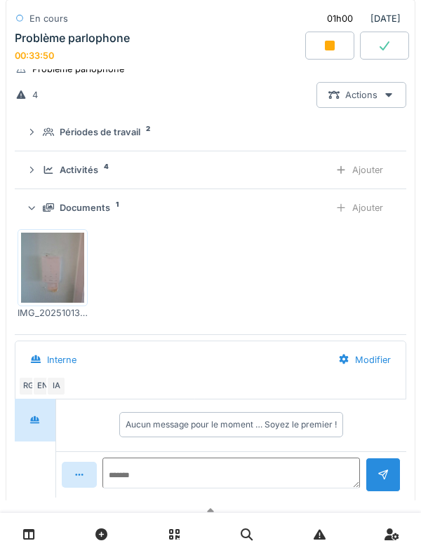
click at [109, 212] on div "Documents" at bounding box center [85, 207] width 50 height 13
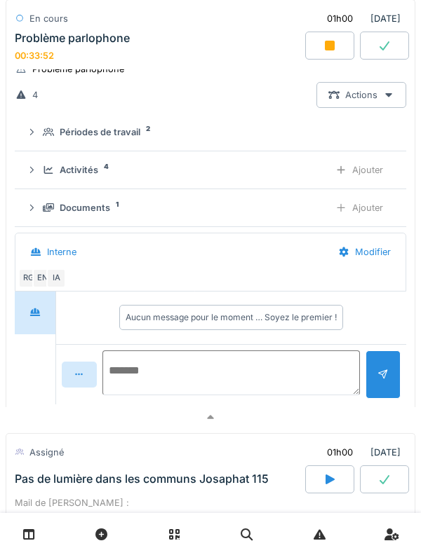
click at [193, 372] on textarea at bounding box center [230, 372] width 257 height 45
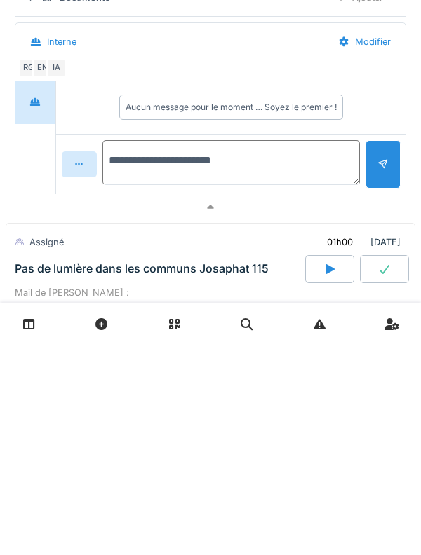
type textarea "**********"
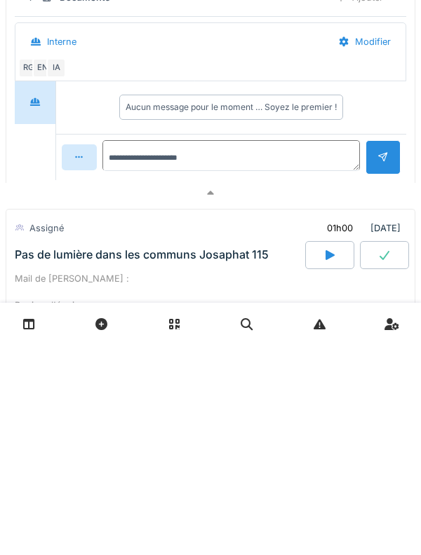
click at [369, 380] on div at bounding box center [382, 367] width 35 height 34
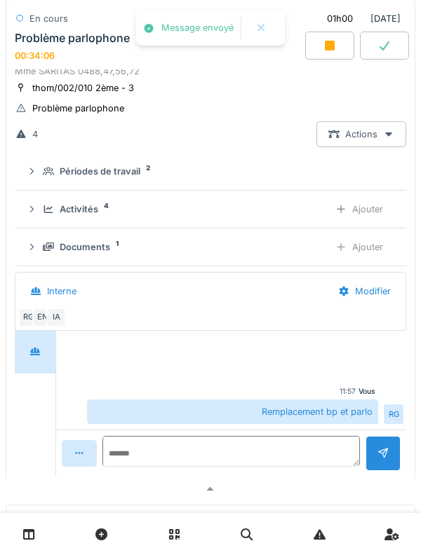
scroll to position [545, 0]
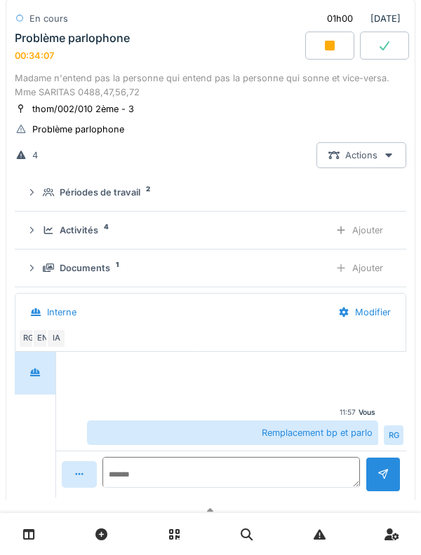
click at [107, 227] on sup "4" at bounding box center [106, 227] width 5 height 0
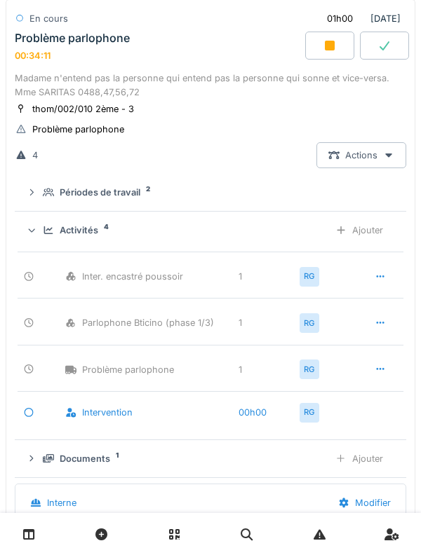
click at [81, 243] on div "Activités 4 Ajouter" at bounding box center [210, 230] width 369 height 26
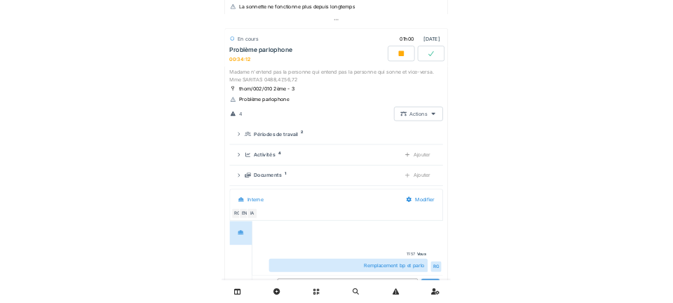
scroll to position [471, 0]
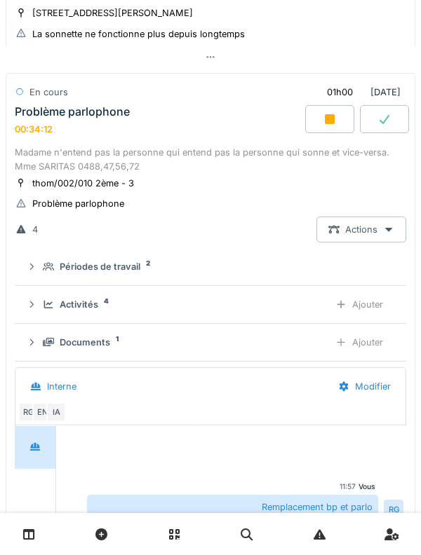
click at [322, 125] on icon at bounding box center [329, 119] width 14 height 11
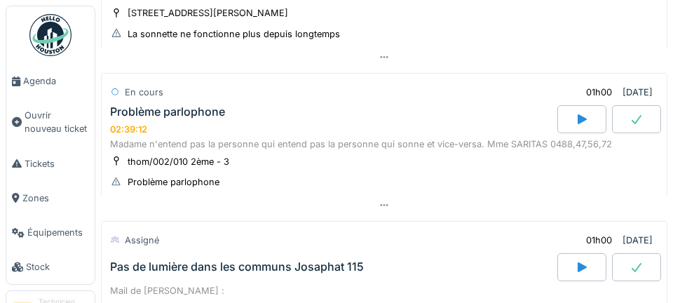
click at [420, 268] on div "Pas de lumière dans les communs Josaphat 115" at bounding box center [332, 267] width 450 height 28
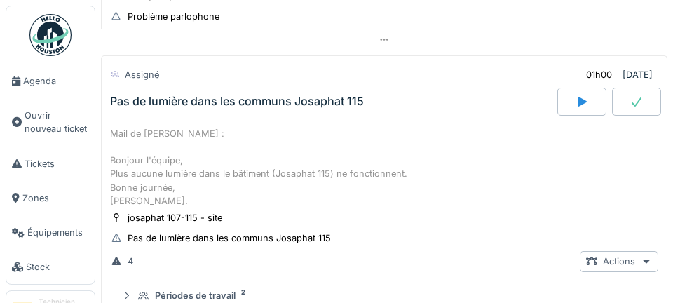
scroll to position [638, 0]
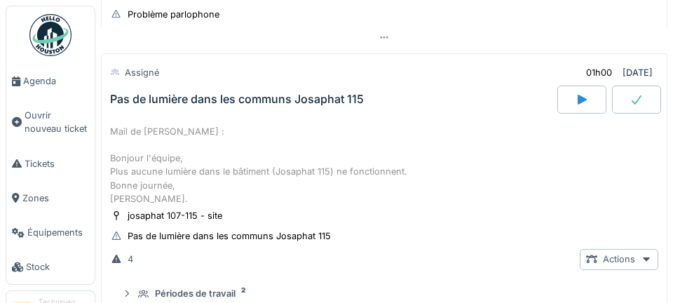
click at [420, 268] on div "4 Actions" at bounding box center [384, 259] width 548 height 20
click at [420, 269] on div "4 Actions" at bounding box center [384, 259] width 548 height 20
click at [420, 280] on details "Périodes de travail 2" at bounding box center [384, 294] width 548 height 38
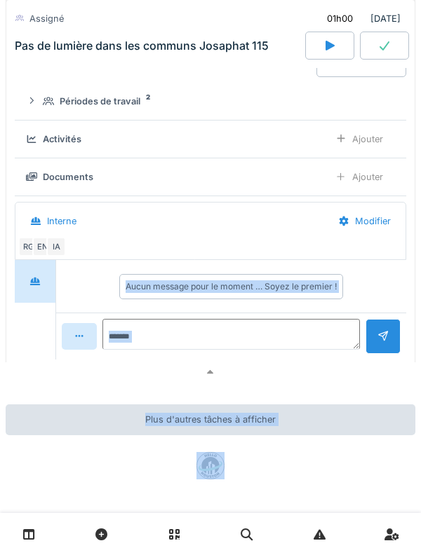
scroll to position [841, 0]
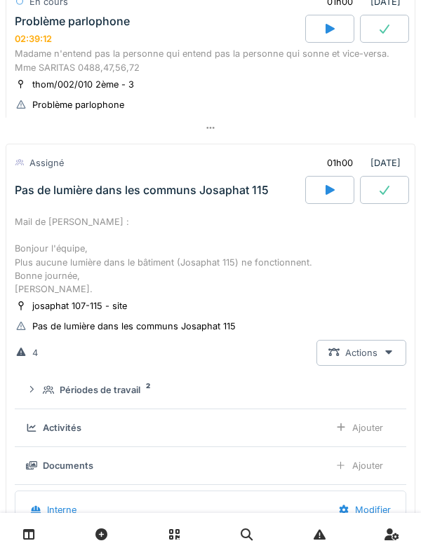
click at [324, 250] on div "Mail de [PERSON_NAME] : Bonjour l'équipe, Plus aucune lumière dans le bâtiment …" at bounding box center [210, 255] width 391 height 81
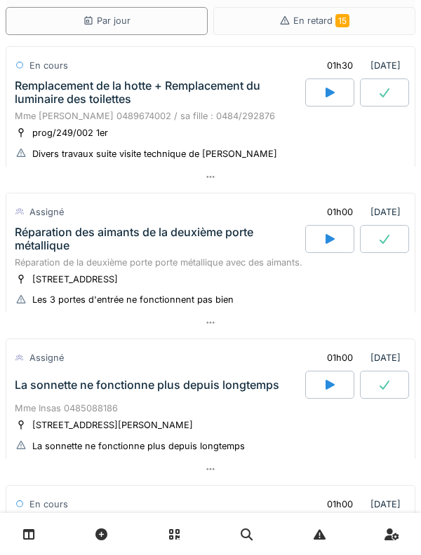
scroll to position [50, 0]
